Goal: Transaction & Acquisition: Obtain resource

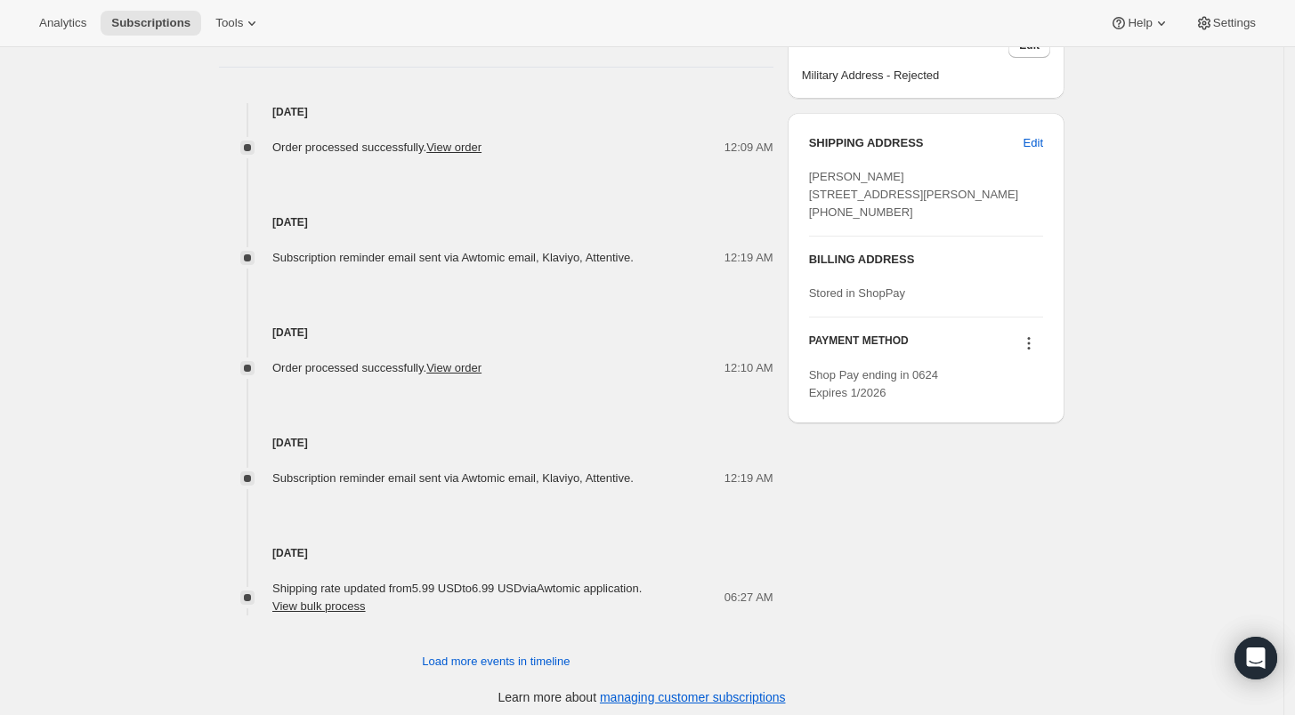
scroll to position [735, 0]
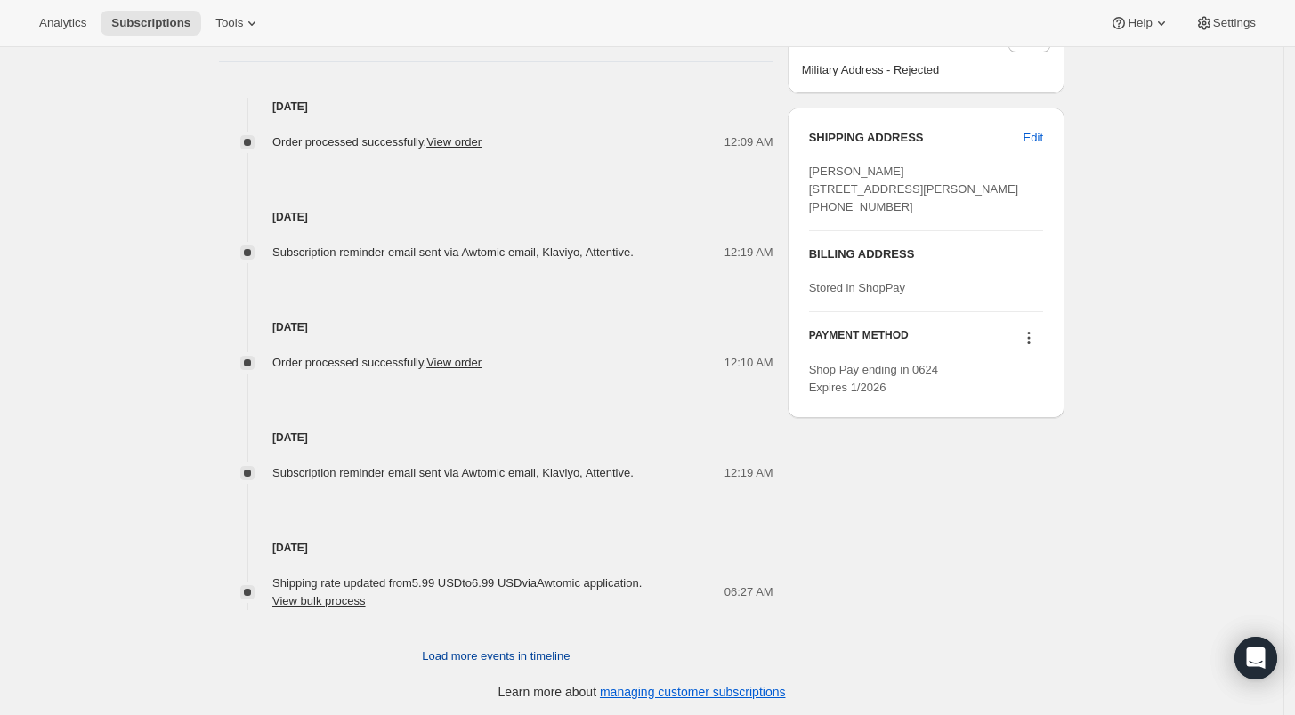
click at [467, 655] on span "Load more events in timeline" at bounding box center [496, 657] width 148 height 18
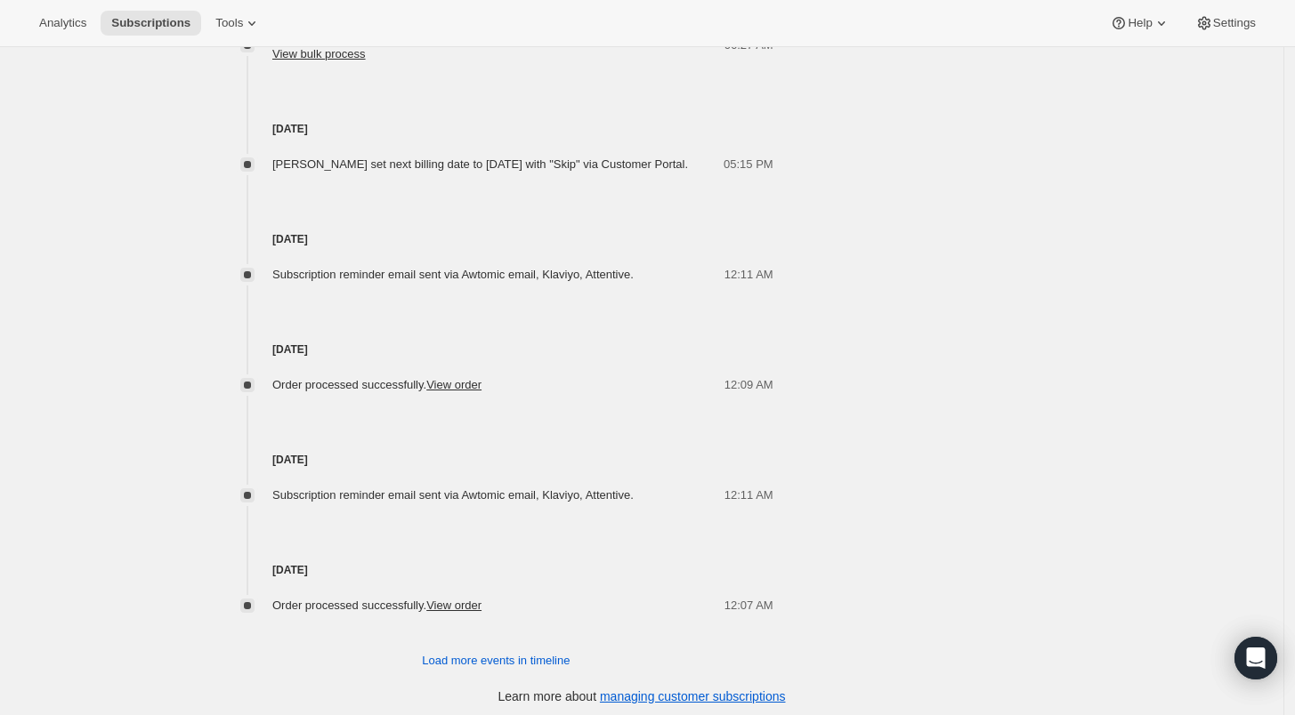
scroll to position [1304, 0]
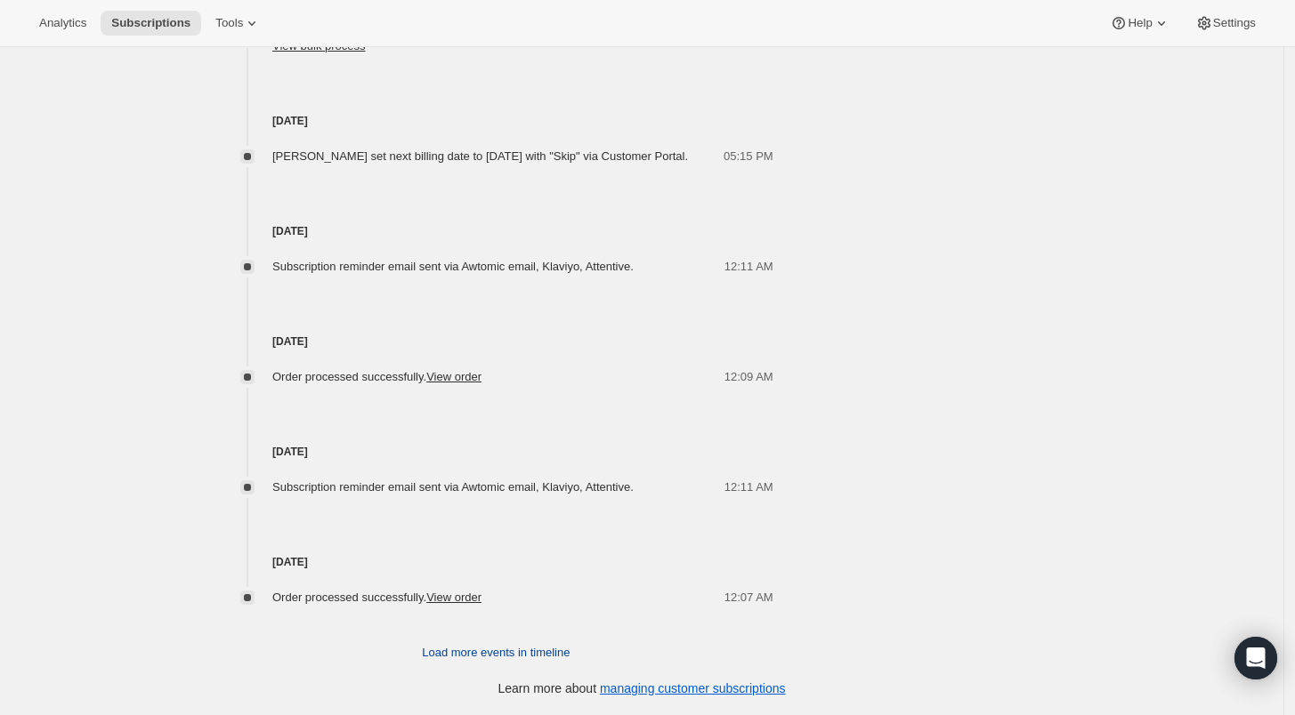
click at [485, 658] on span "Load more events in timeline" at bounding box center [496, 653] width 148 height 18
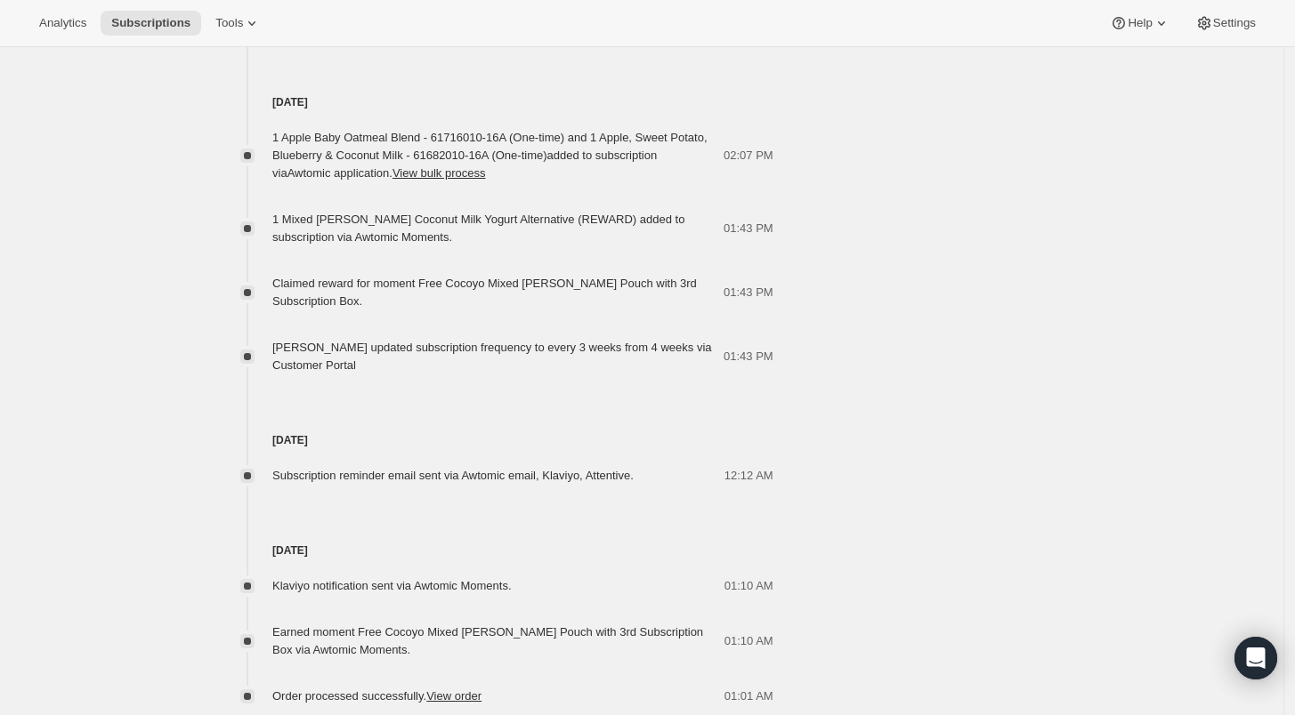
scroll to position [2277, 0]
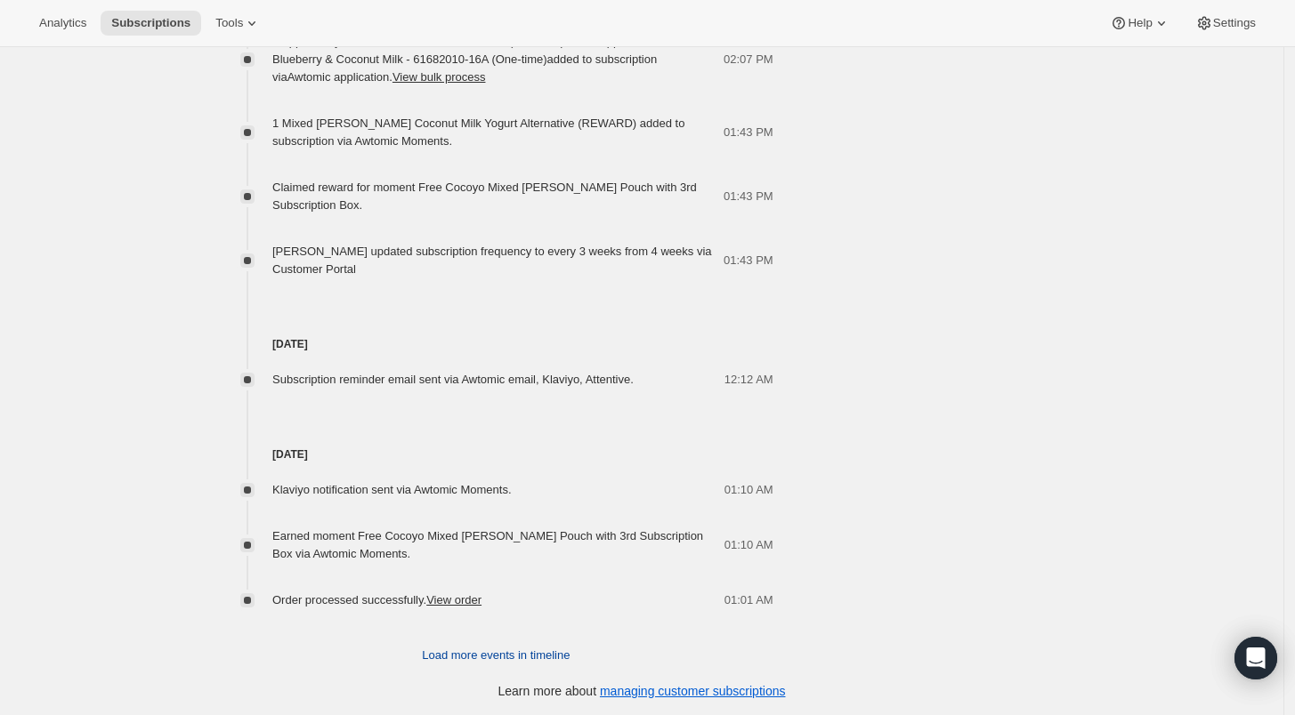
click at [456, 654] on span "Load more events in timeline" at bounding box center [496, 656] width 148 height 18
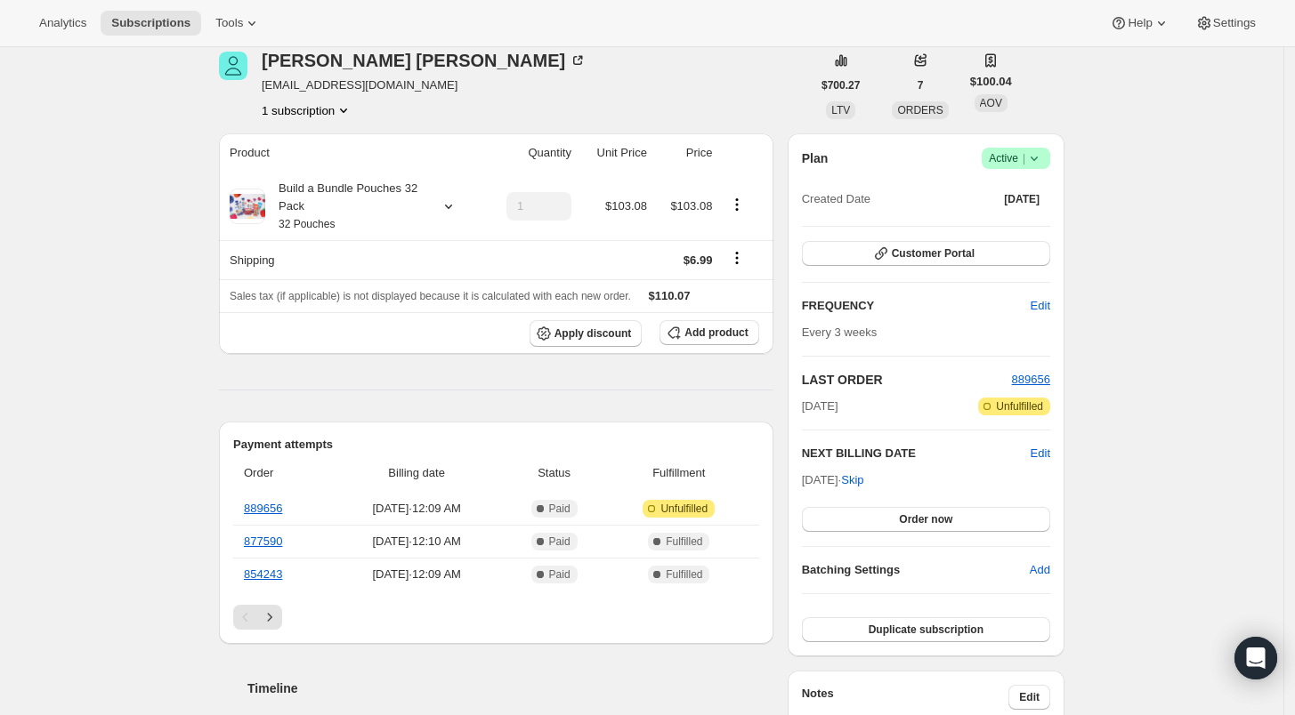
scroll to position [99, 0]
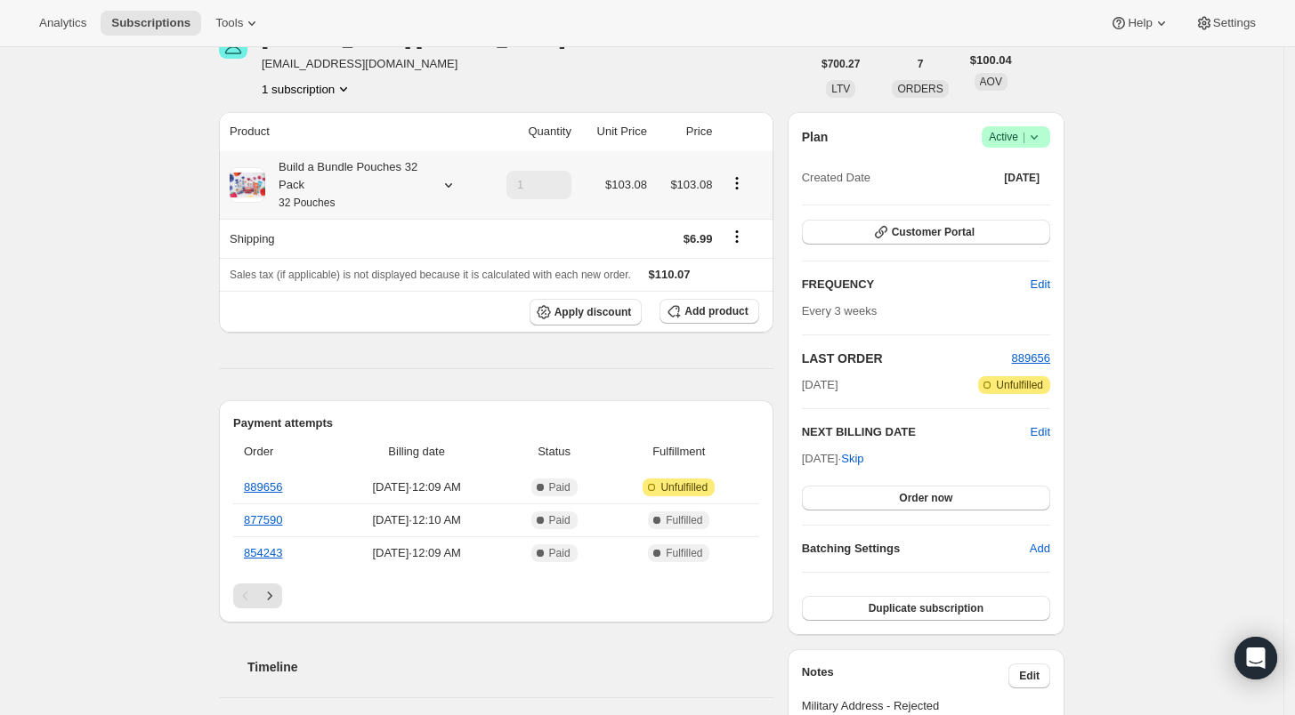
click at [451, 185] on icon at bounding box center [448, 185] width 7 height 4
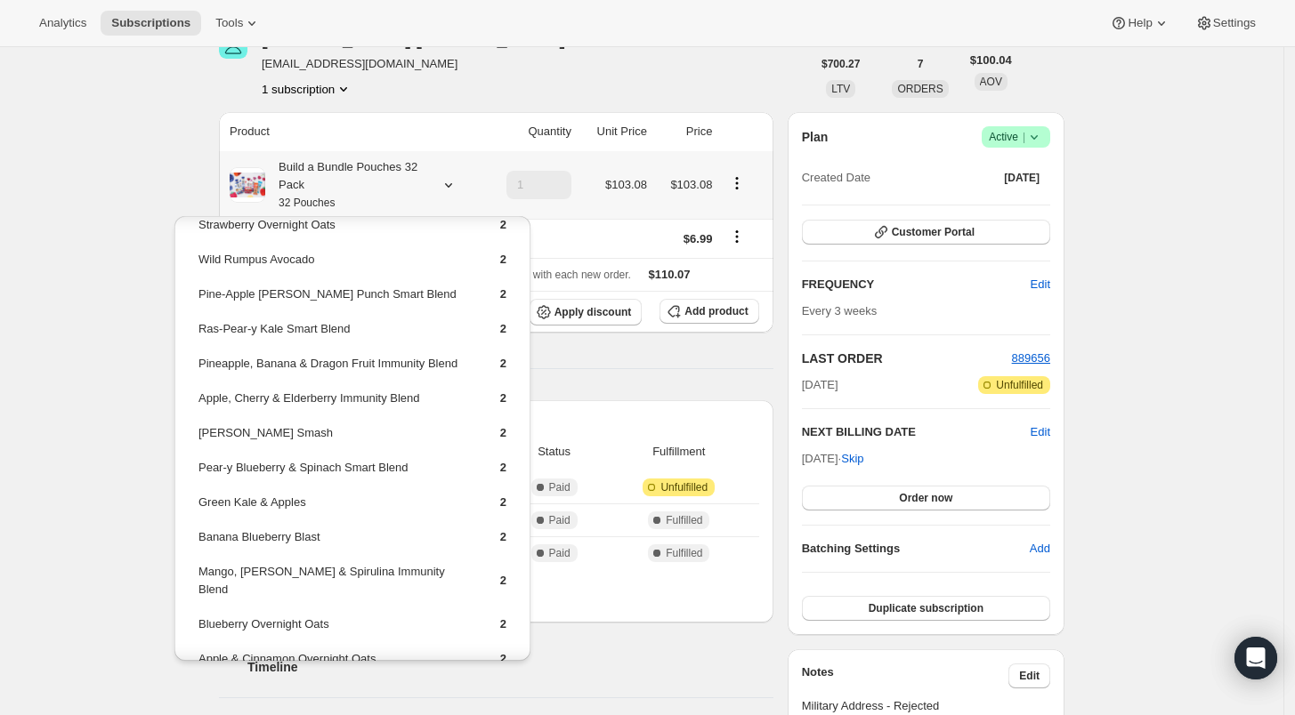
scroll to position [117, 0]
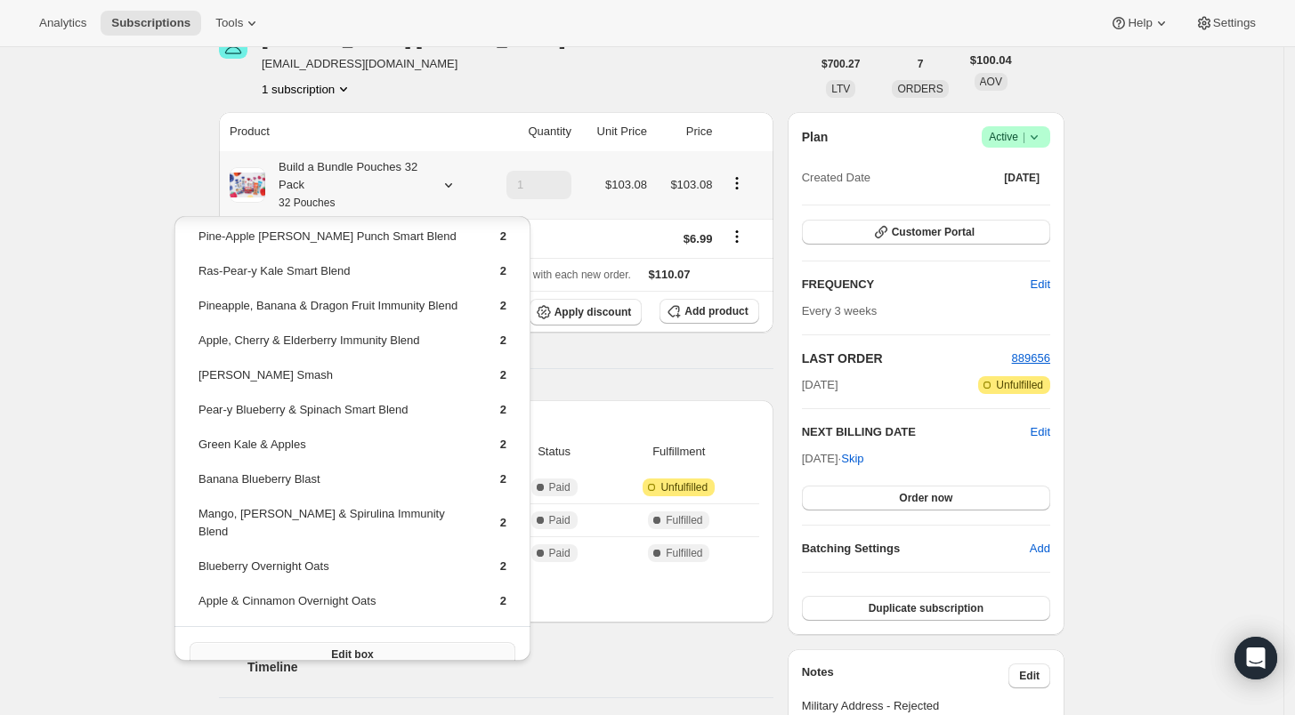
click at [385, 642] on button "Edit box" at bounding box center [353, 654] width 326 height 25
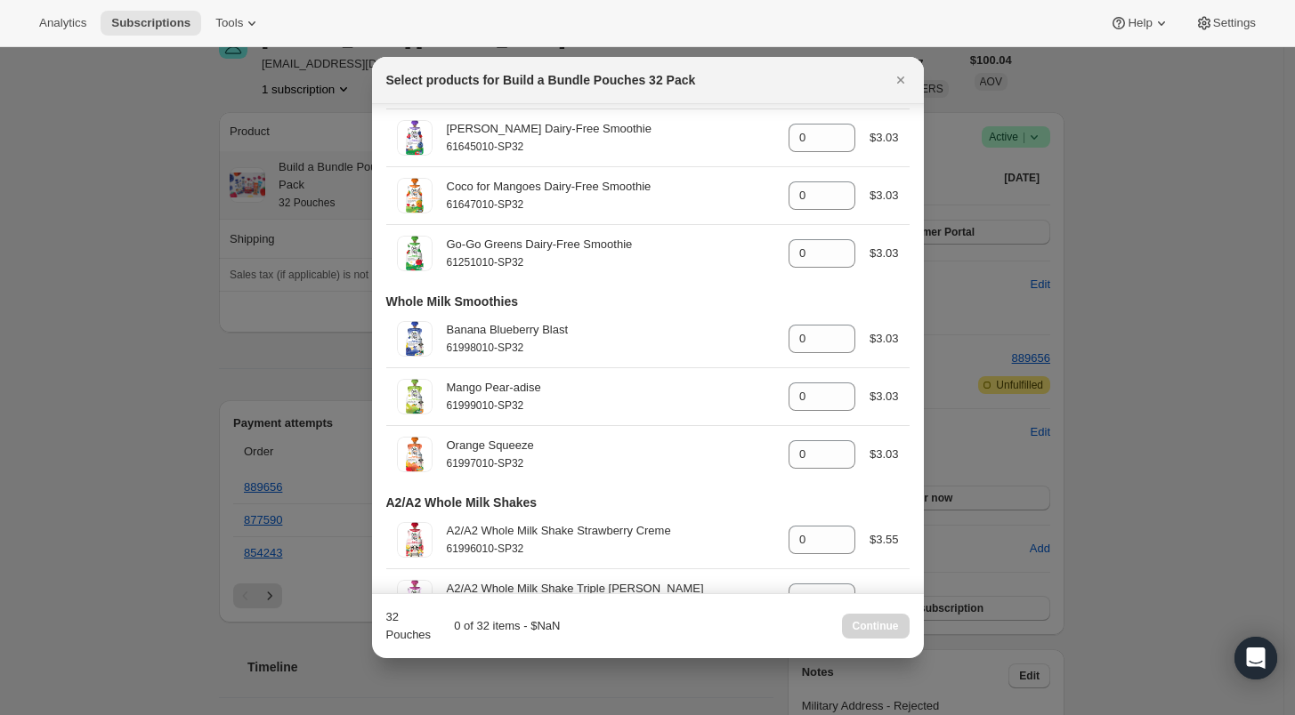
scroll to position [3047, 0]
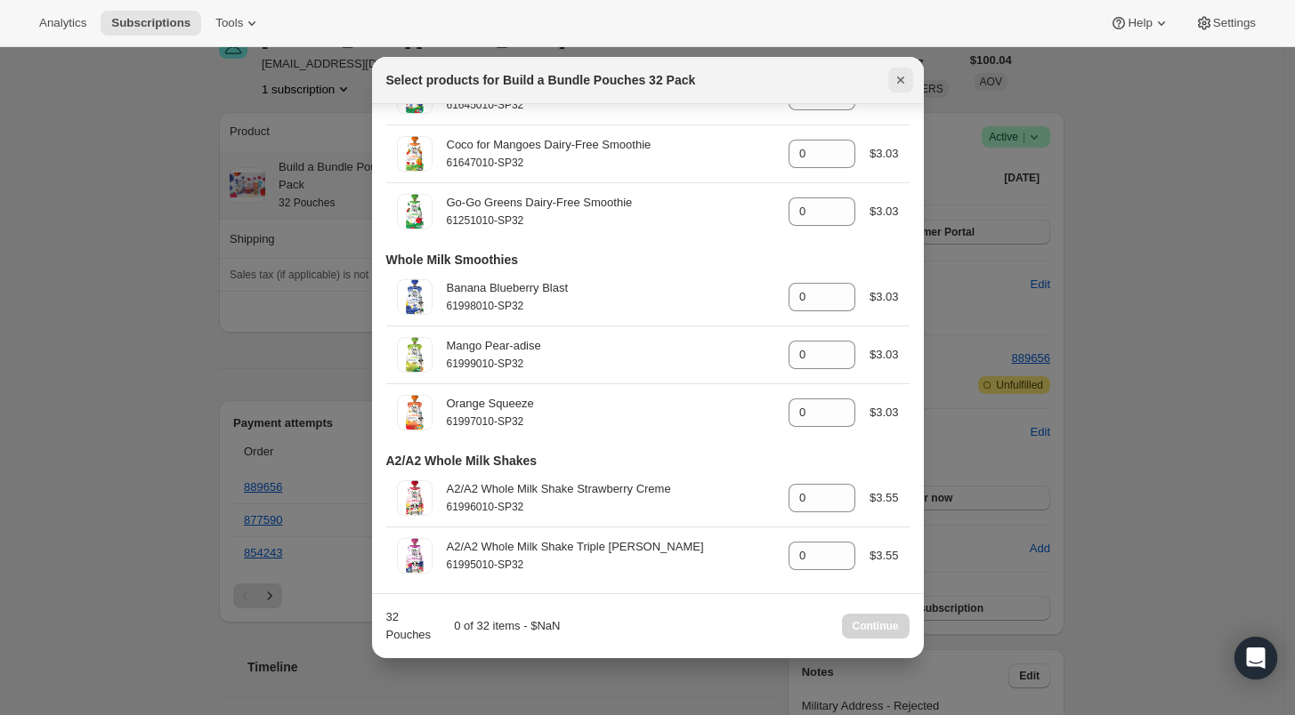
click at [892, 78] on icon "Close" at bounding box center [901, 80] width 18 height 18
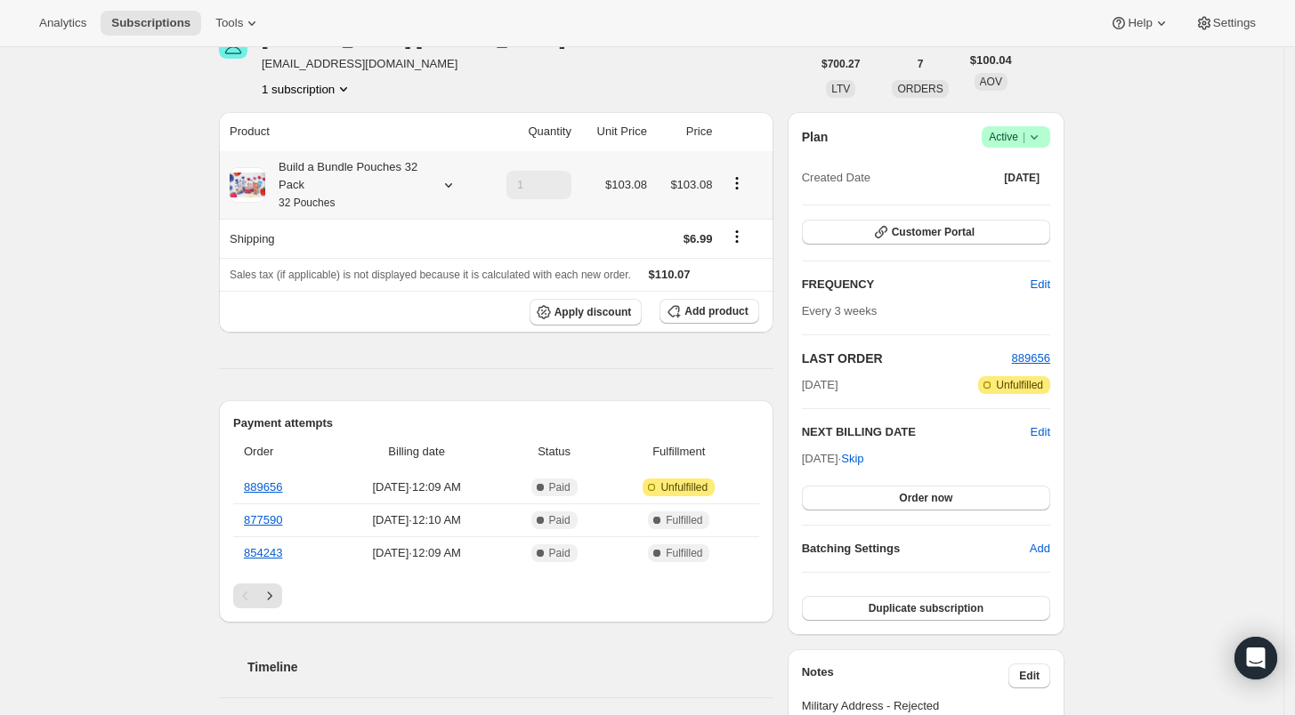
scroll to position [0, 0]
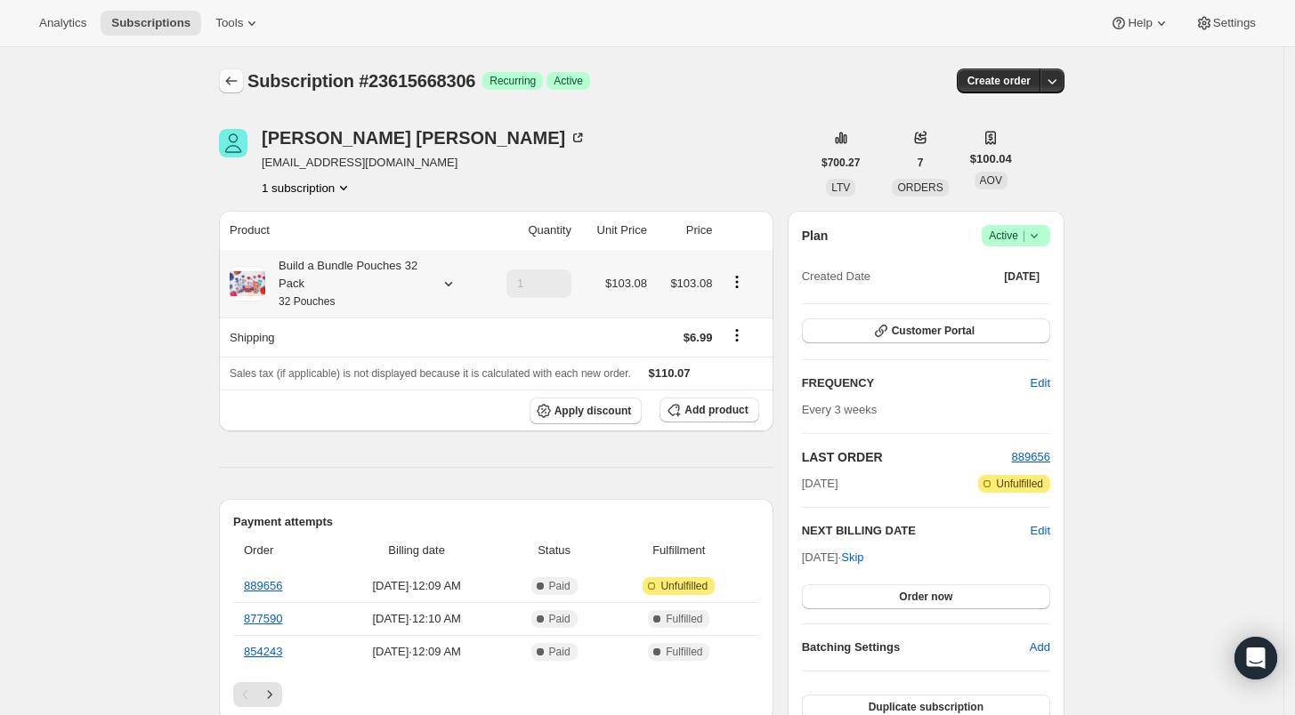
click at [232, 81] on icon "Subscriptions" at bounding box center [232, 81] width 12 height 9
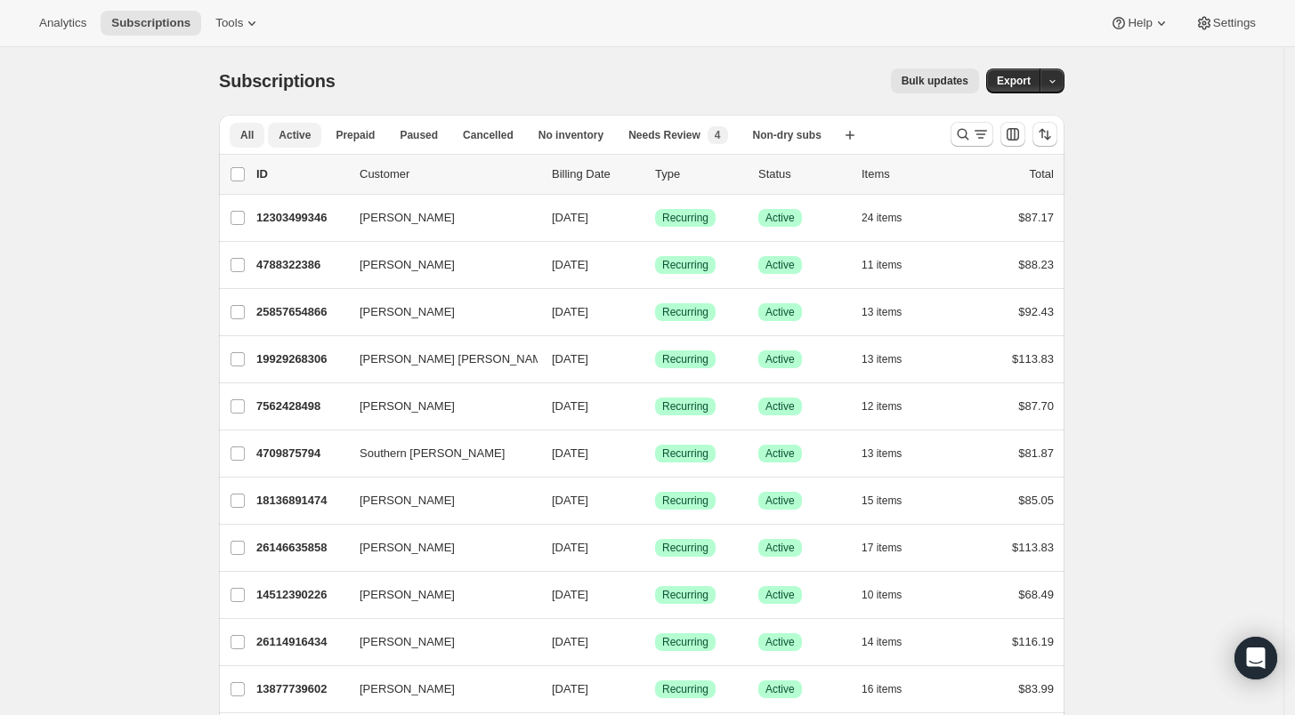
click at [303, 135] on span "Active" at bounding box center [294, 135] width 32 height 14
click at [967, 134] on icon "Search and filter results" at bounding box center [963, 134] width 18 height 18
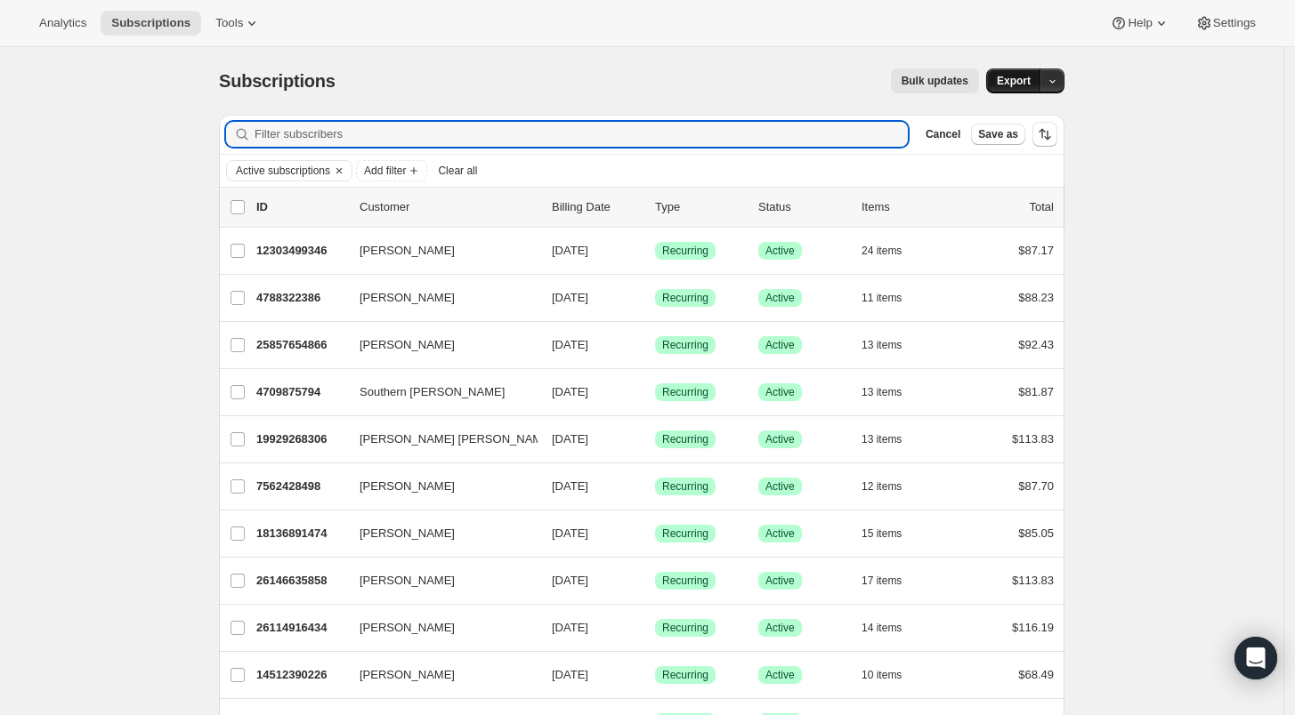
click at [1013, 80] on span "Export" at bounding box center [1014, 81] width 34 height 14
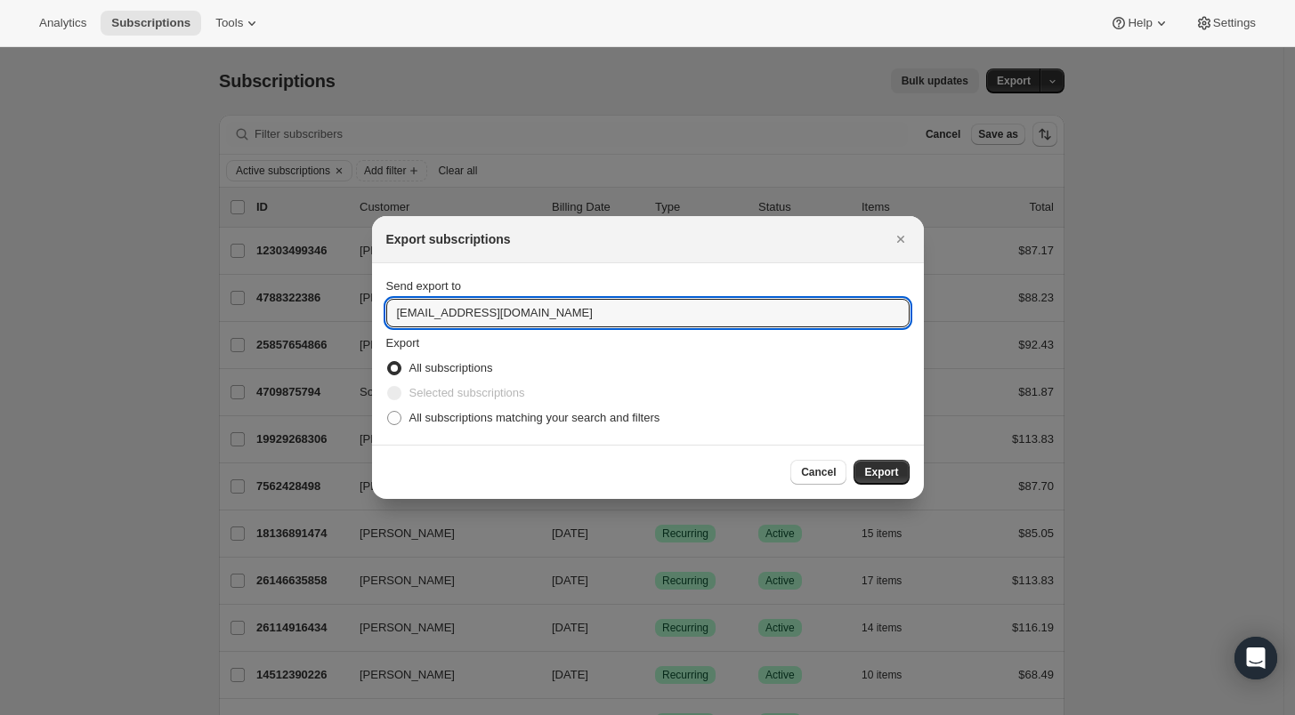
drag, startPoint x: 416, startPoint y: 317, endPoint x: 376, endPoint y: 317, distance: 39.1
click at [376, 317] on section "Send export to care@uponafarm.com Export All subscriptions Selected subscriptio…" at bounding box center [648, 354] width 552 height 182
type input "lee@uponafarm.com"
click at [393, 423] on span ":rfq:" at bounding box center [394, 418] width 14 height 14
click at [388, 412] on input "All subscriptions matching your search and filters" at bounding box center [387, 411] width 1 height 1
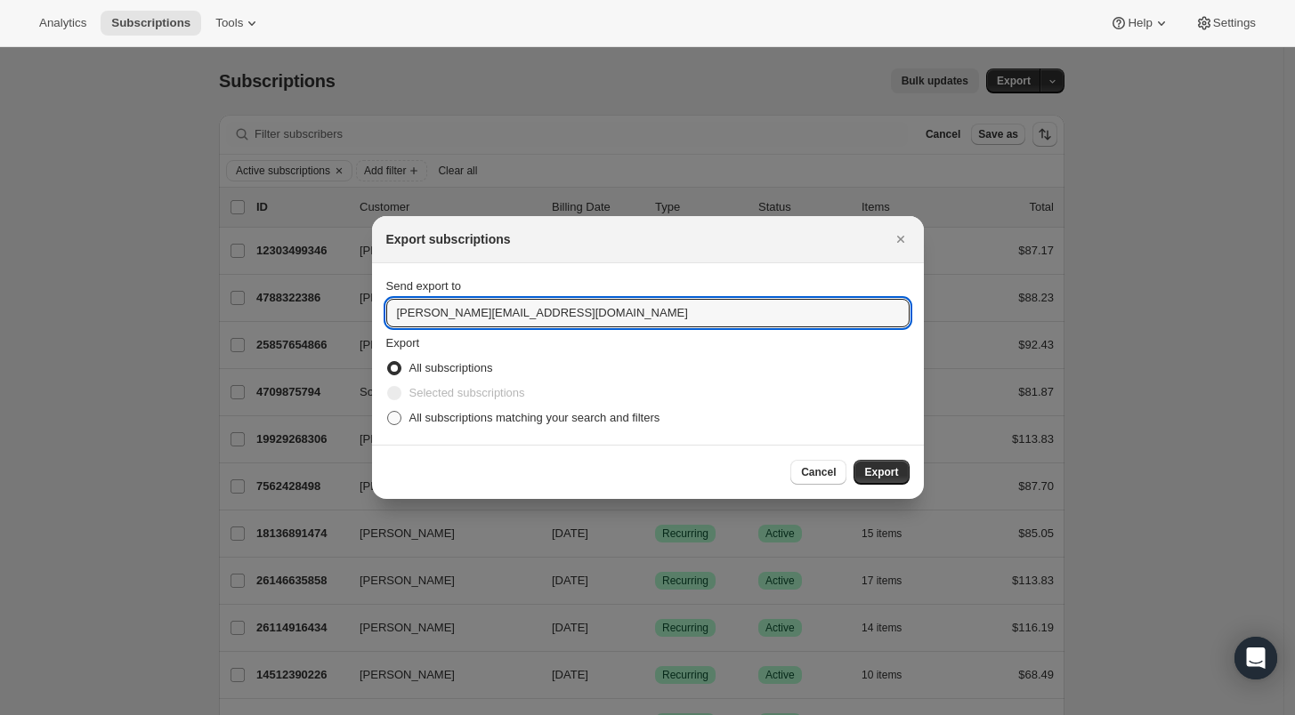
radio input "true"
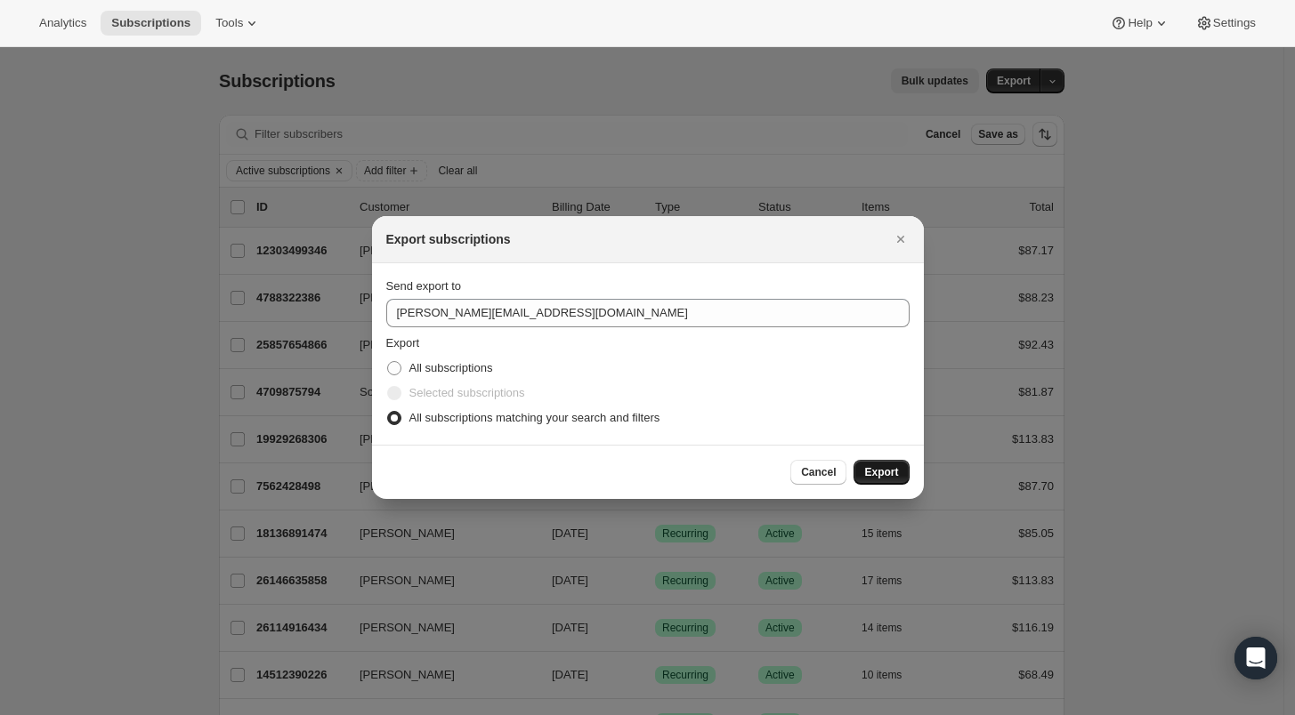
click at [884, 473] on span "Export" at bounding box center [881, 472] width 34 height 14
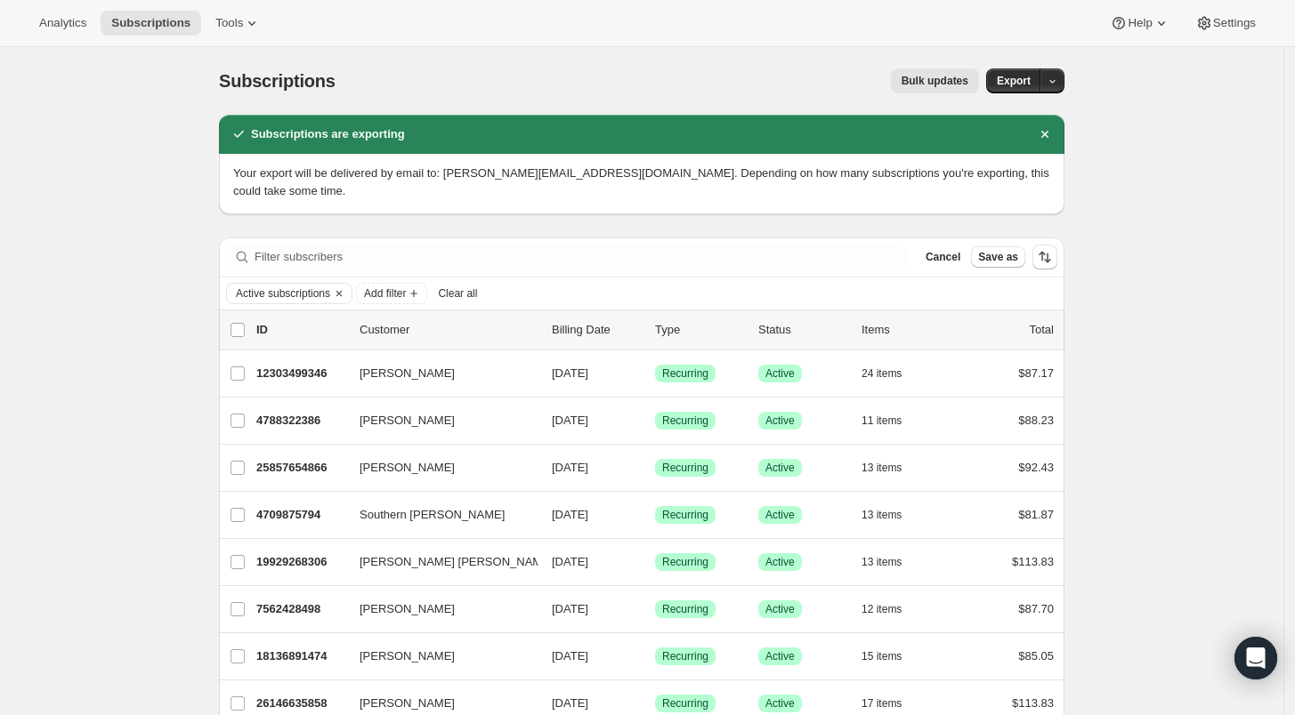
click at [750, 8] on div "Analytics Subscriptions Tools Help Settings" at bounding box center [647, 23] width 1295 height 47
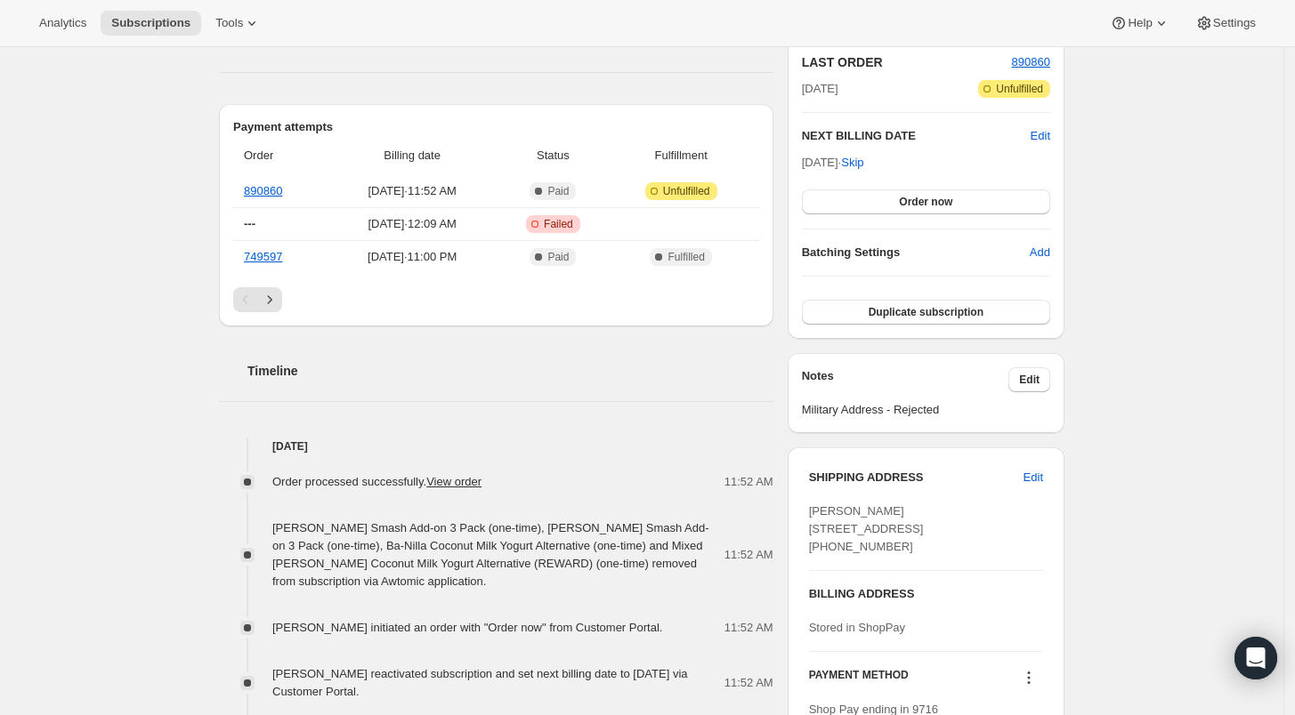
scroll to position [494, 0]
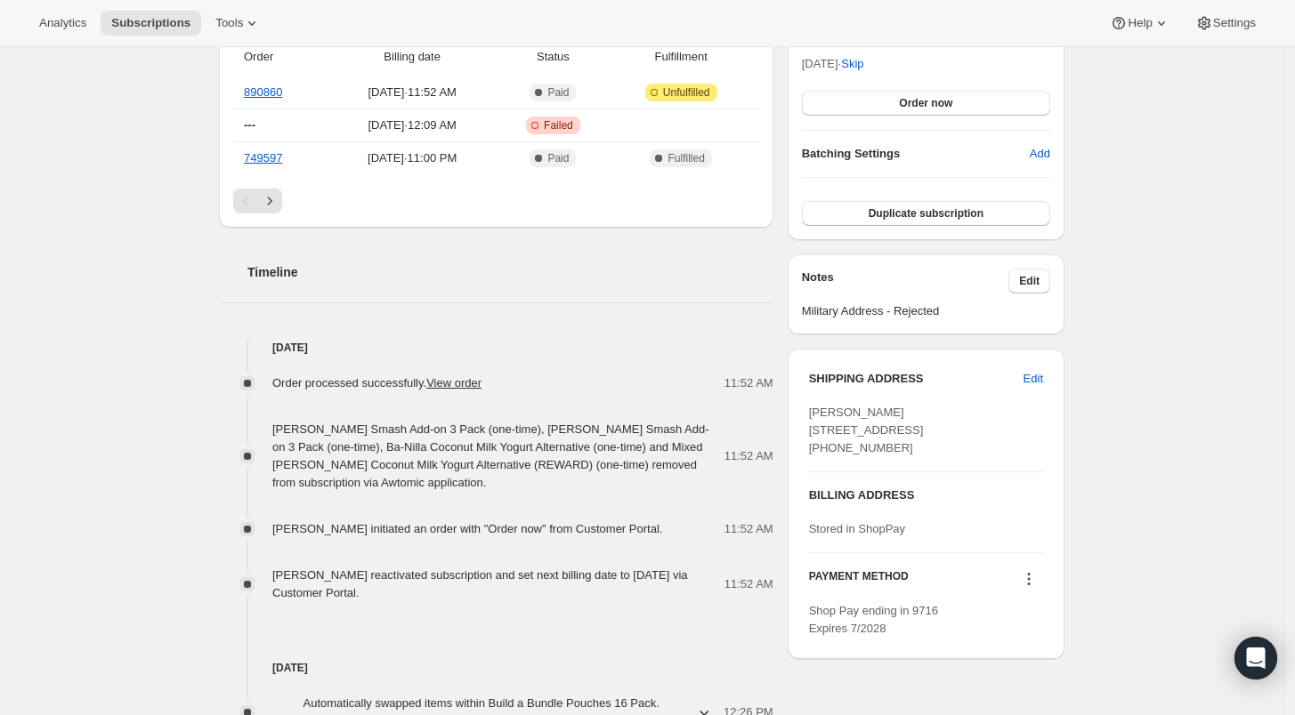
click at [1255, 580] on div "Subscription #19209814098. This page is ready Subscription #19209814098 Success…" at bounding box center [641, 512] width 1283 height 1919
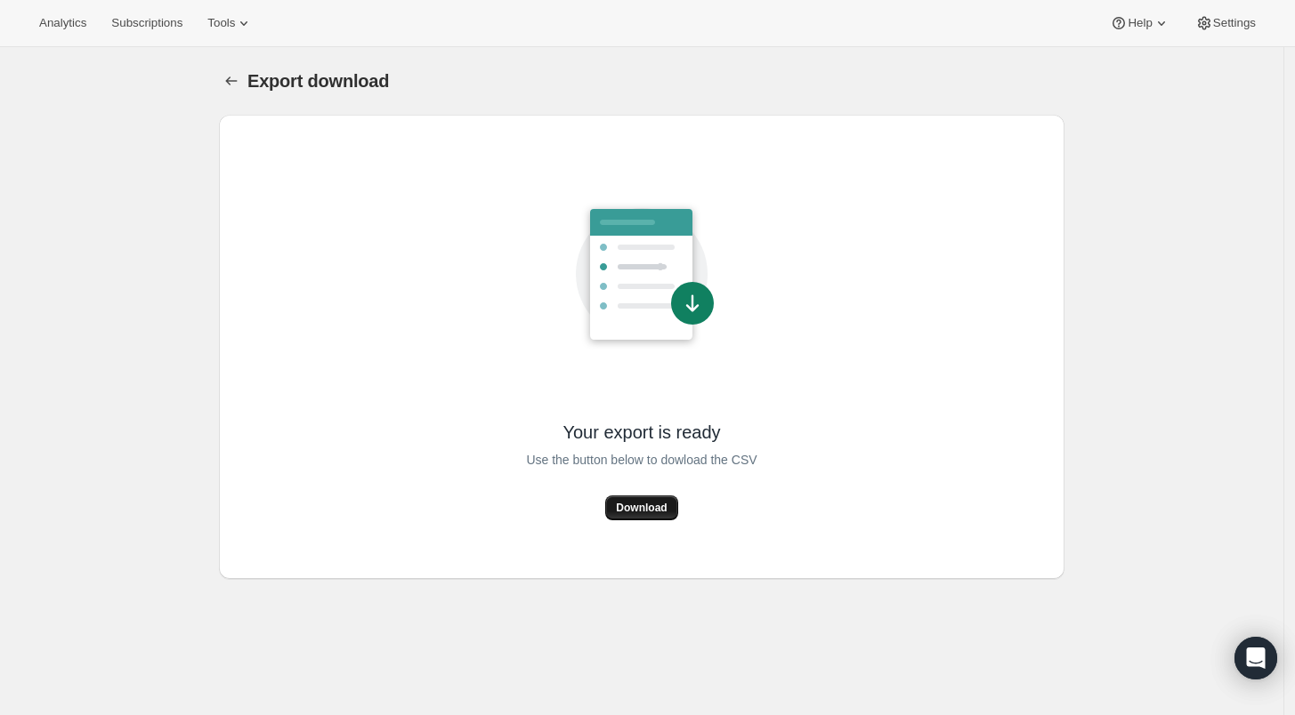
click at [639, 504] on span "Download" at bounding box center [641, 508] width 51 height 14
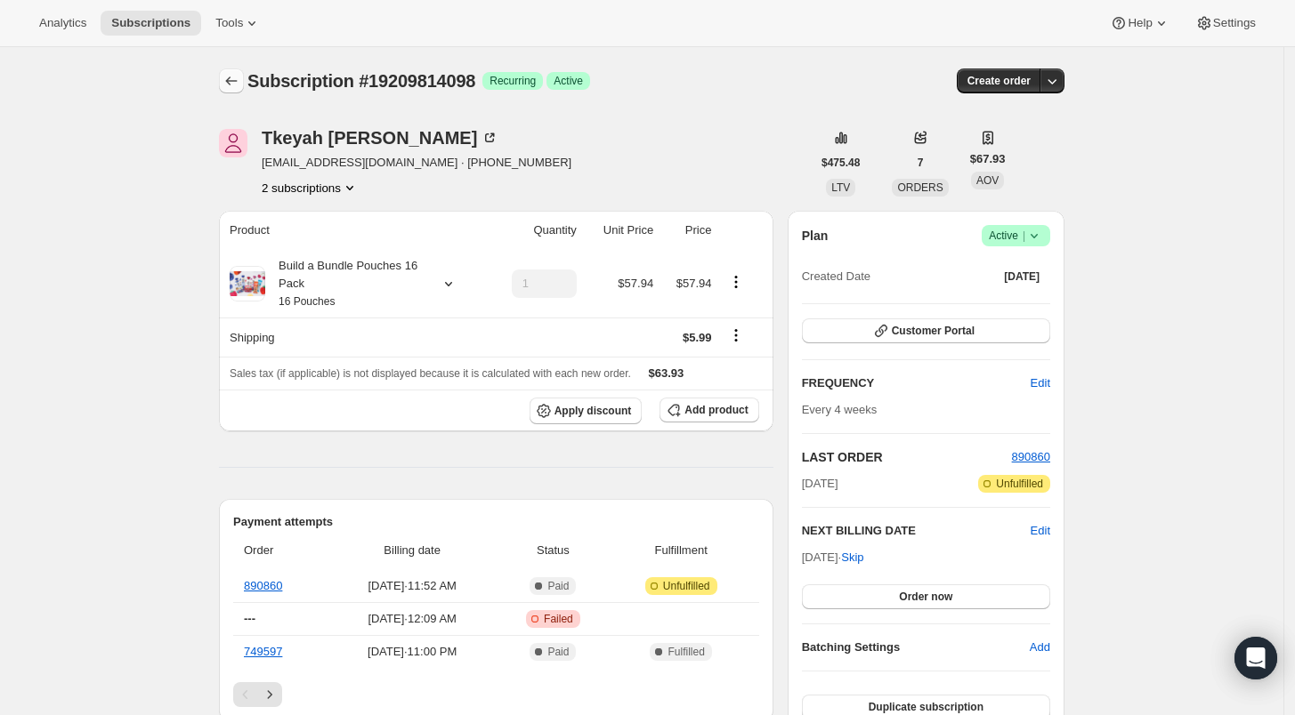
click at [240, 77] on icon "Subscriptions" at bounding box center [231, 81] width 18 height 18
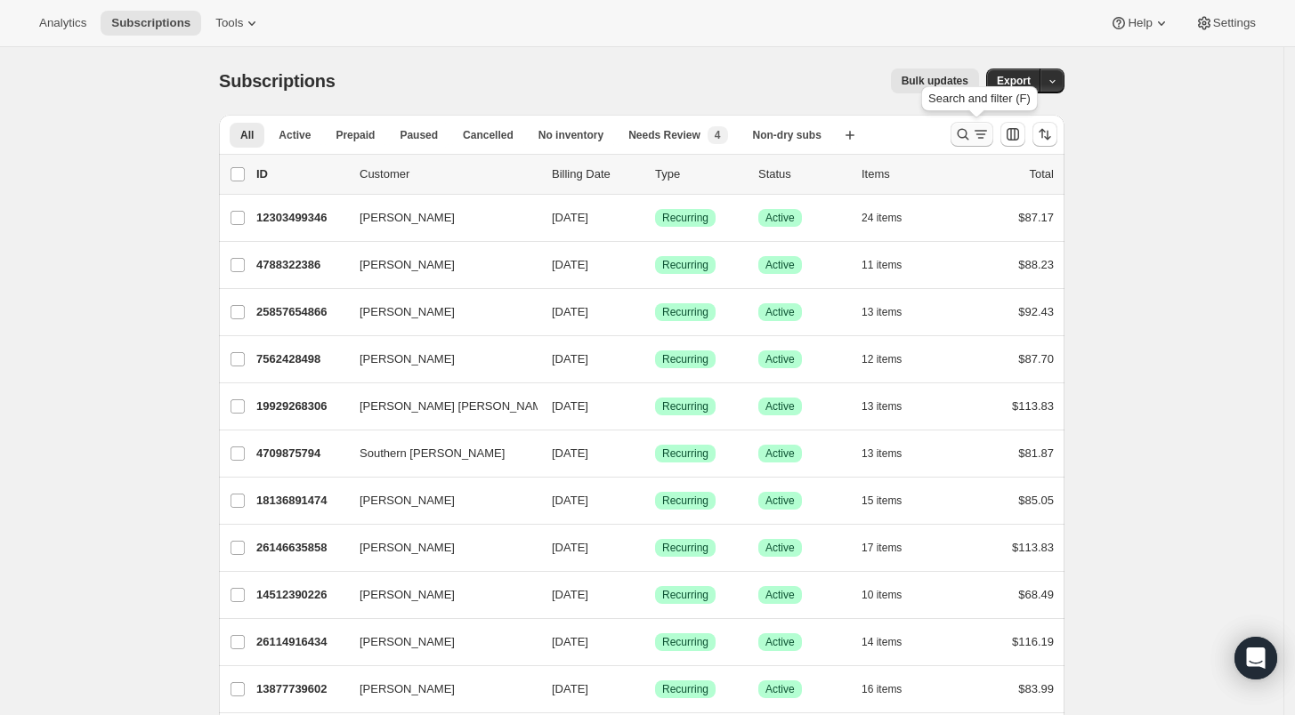
click at [965, 133] on icon "Search and filter results" at bounding box center [963, 134] width 18 height 18
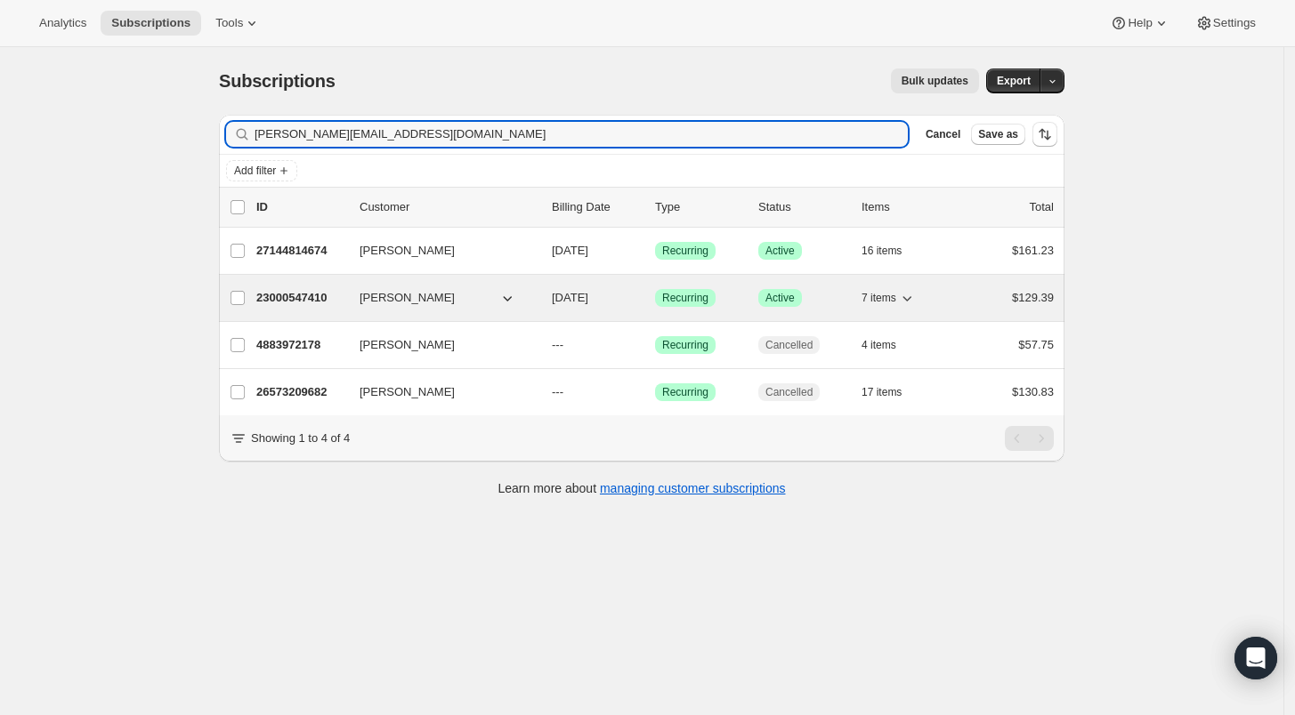
type input "[PERSON_NAME][EMAIL_ADDRESS][DOMAIN_NAME]"
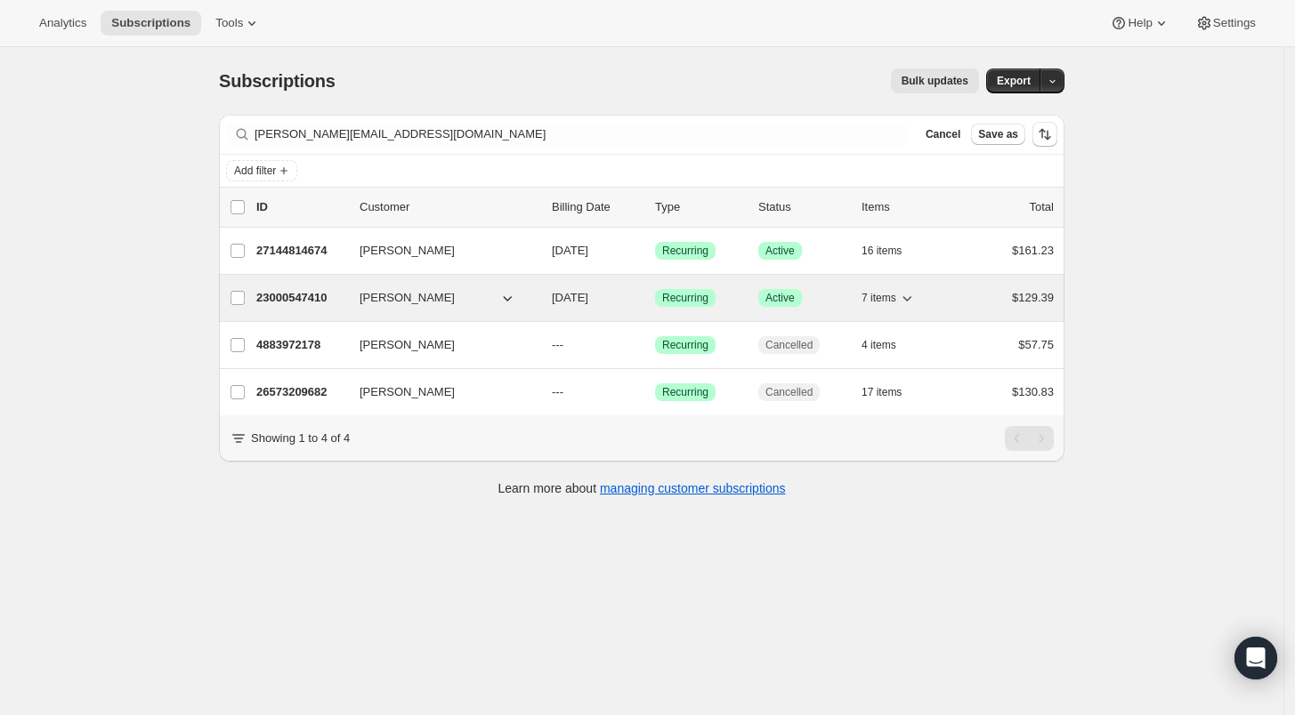
click at [282, 301] on p "23000547410" at bounding box center [300, 298] width 89 height 18
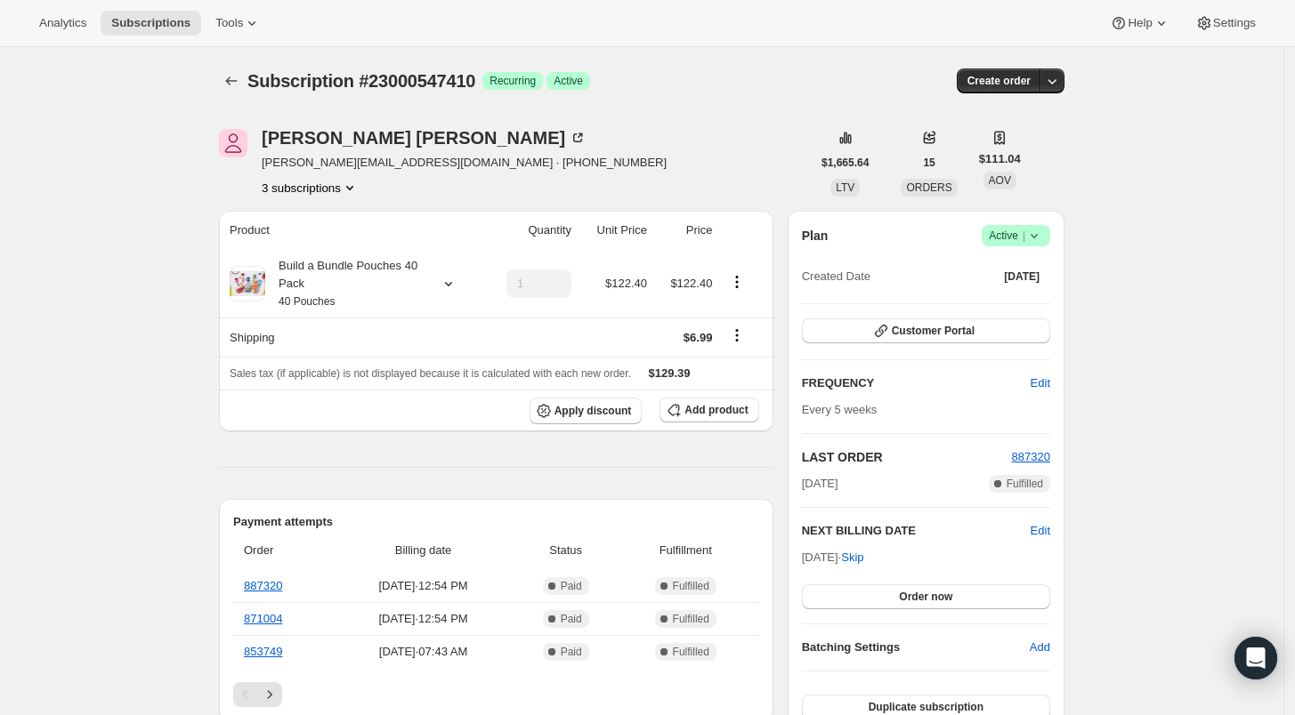
click at [337, 188] on button "3 subscriptions" at bounding box center [310, 188] width 97 height 18
click at [317, 250] on span "26573209682" at bounding box center [289, 250] width 71 height 13
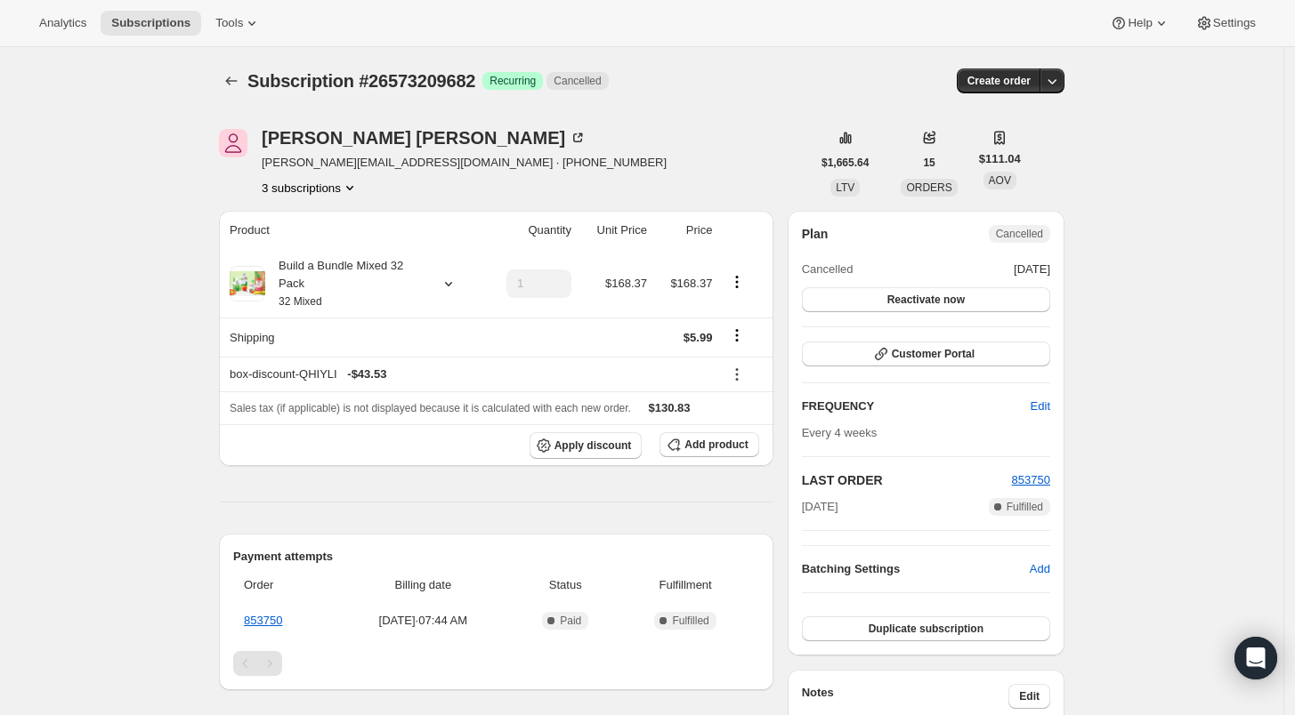
click at [326, 184] on button "3 subscriptions" at bounding box center [310, 188] width 97 height 18
click at [327, 278] on span "27144814674" at bounding box center [316, 281] width 124 height 18
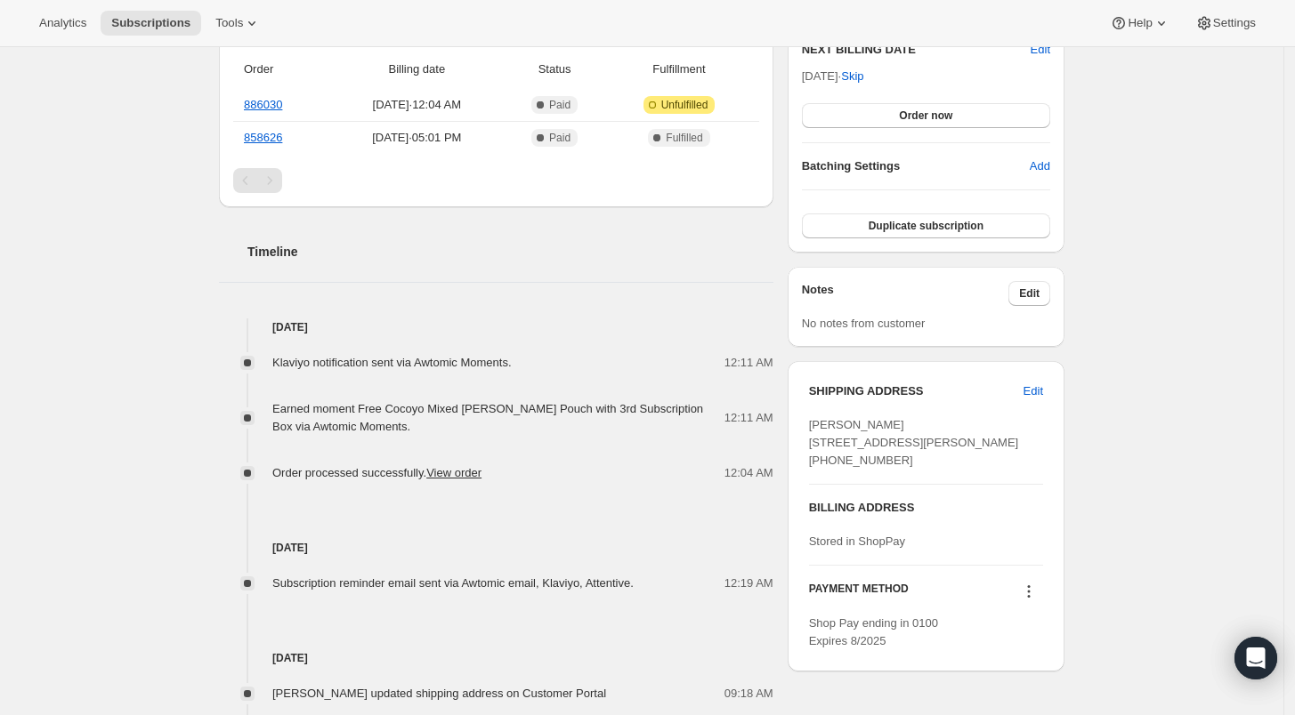
scroll to position [494, 0]
